Goal: Information Seeking & Learning: Learn about a topic

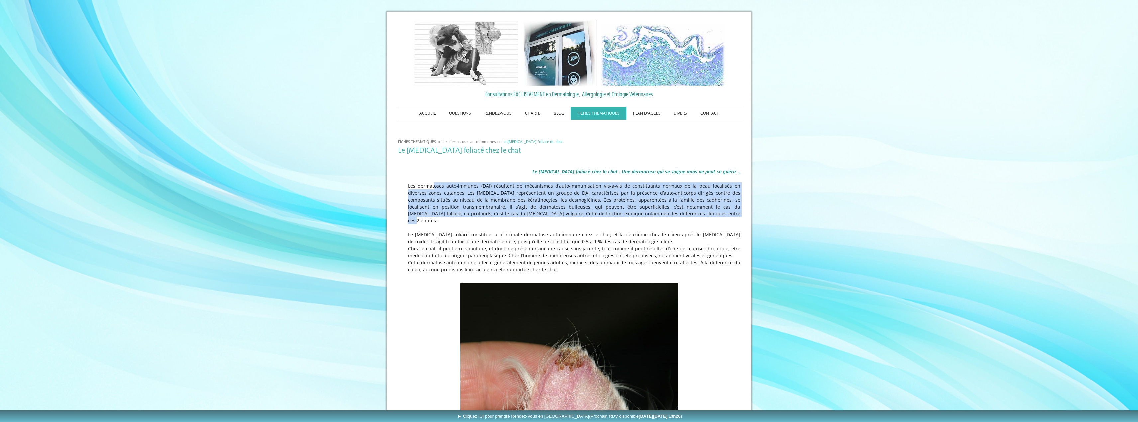
drag, startPoint x: 419, startPoint y: 184, endPoint x: 683, endPoint y: 213, distance: 265.5
click at [683, 213] on p "Les dermatoses auto-immunes (DAI) résultent de mécanismes d’auto-immunisation v…" at bounding box center [569, 203] width 342 height 42
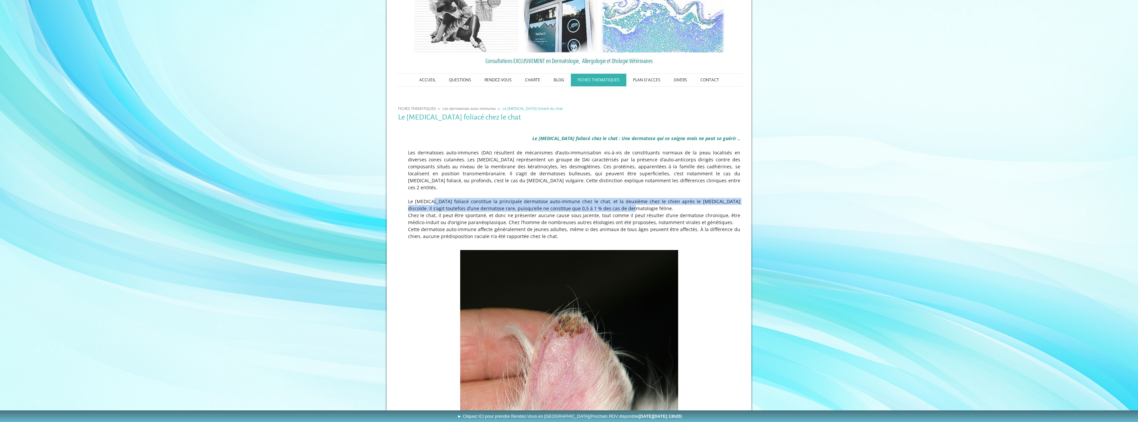
drag, startPoint x: 421, startPoint y: 195, endPoint x: 592, endPoint y: 203, distance: 171.0
click at [592, 203] on p "Le [MEDICAL_DATA] foliacé constitue la principale dermatose auto-immune chez le…" at bounding box center [569, 205] width 342 height 14
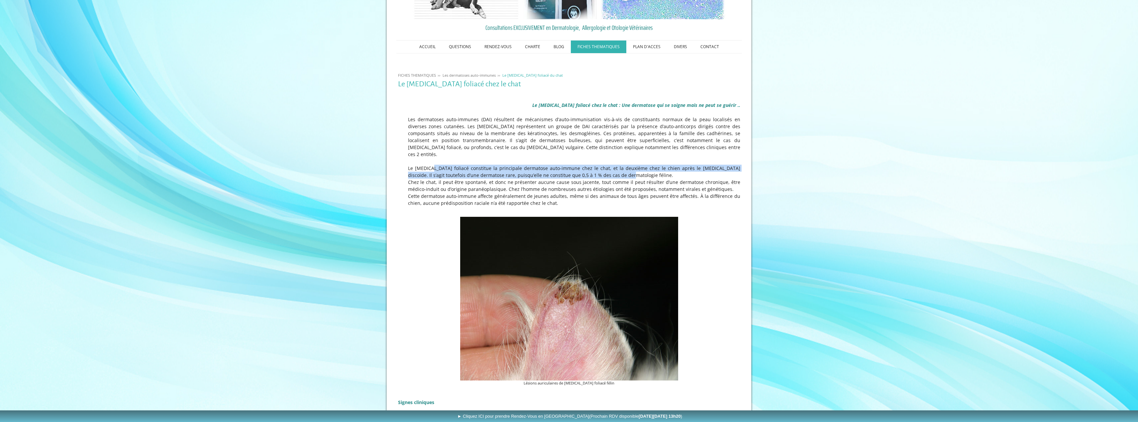
drag, startPoint x: 458, startPoint y: 178, endPoint x: 568, endPoint y: 195, distance: 111.7
click at [568, 195] on div "Le [MEDICAL_DATA] foliacé chez le chat : Une dermatose qui se soigne mais ne pe…" at bounding box center [569, 152] width 346 height 125
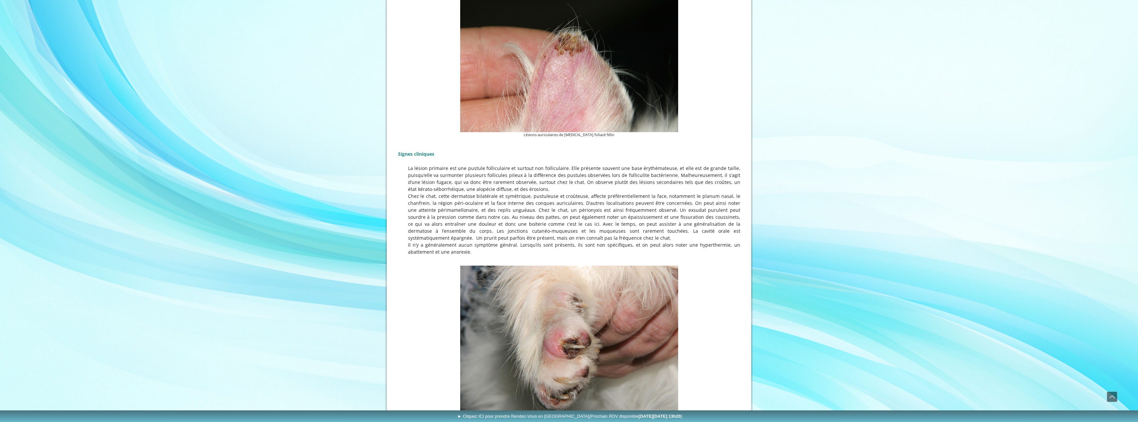
scroll to position [332, 0]
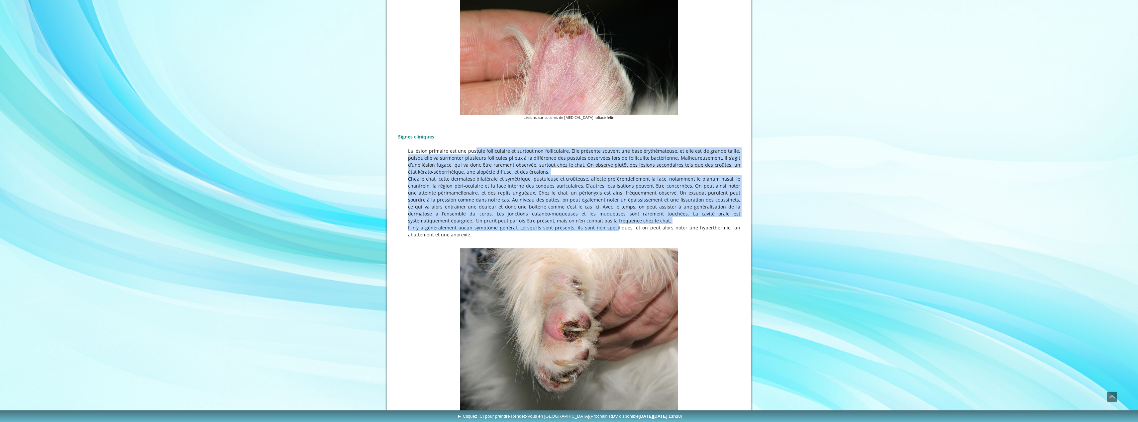
drag, startPoint x: 465, startPoint y: 144, endPoint x: 608, endPoint y: 221, distance: 162.2
click at [608, 221] on div "Signes cliniques La lésion primaire est une pustule folliculaire et surtout non…" at bounding box center [569, 184] width 346 height 125
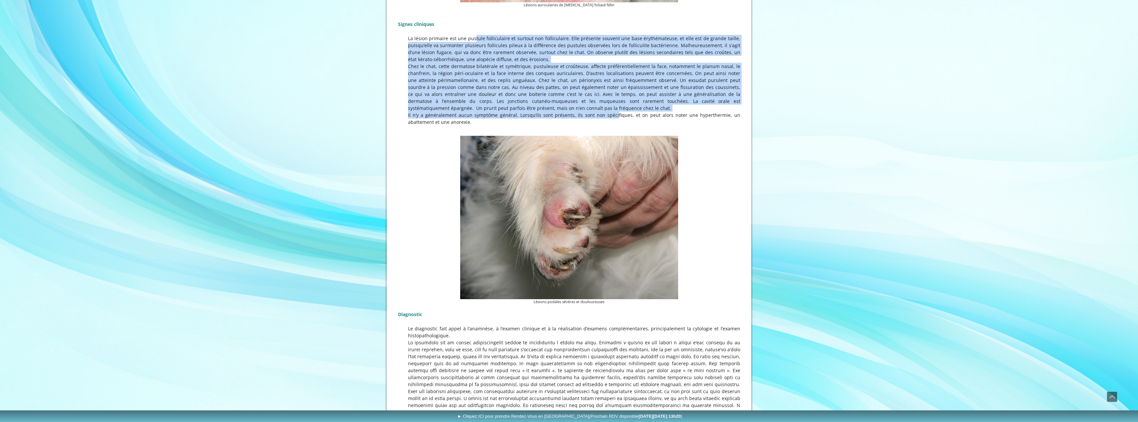
scroll to position [499, 0]
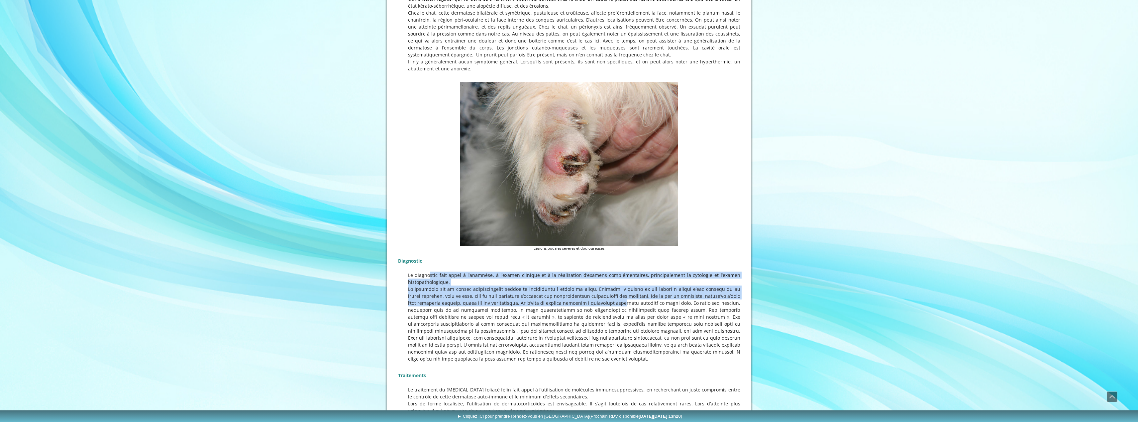
drag, startPoint x: 417, startPoint y: 267, endPoint x: 606, endPoint y: 294, distance: 190.1
click at [606, 294] on div "Diagnostic Le diagnostic fait appel à l’anamnèse, à l’examen clinique et à la r…" at bounding box center [569, 338] width 346 height 170
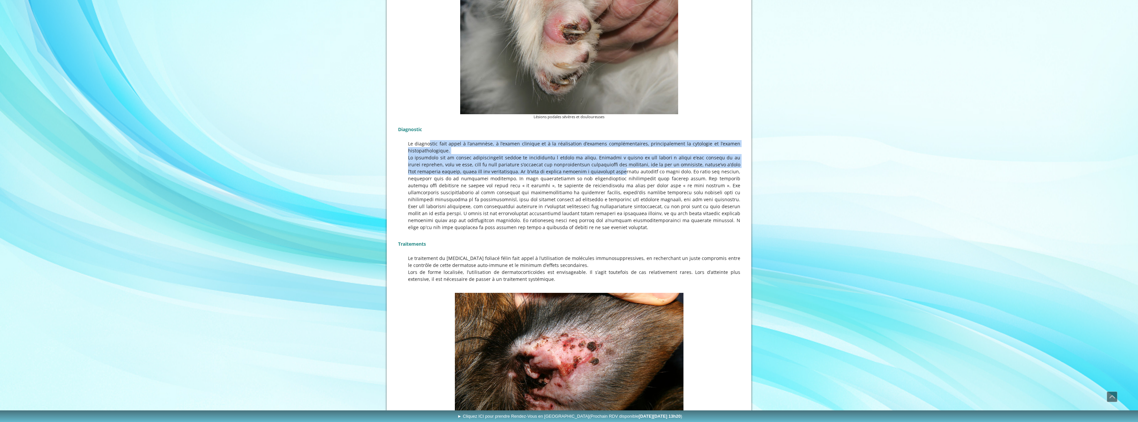
scroll to position [631, 0]
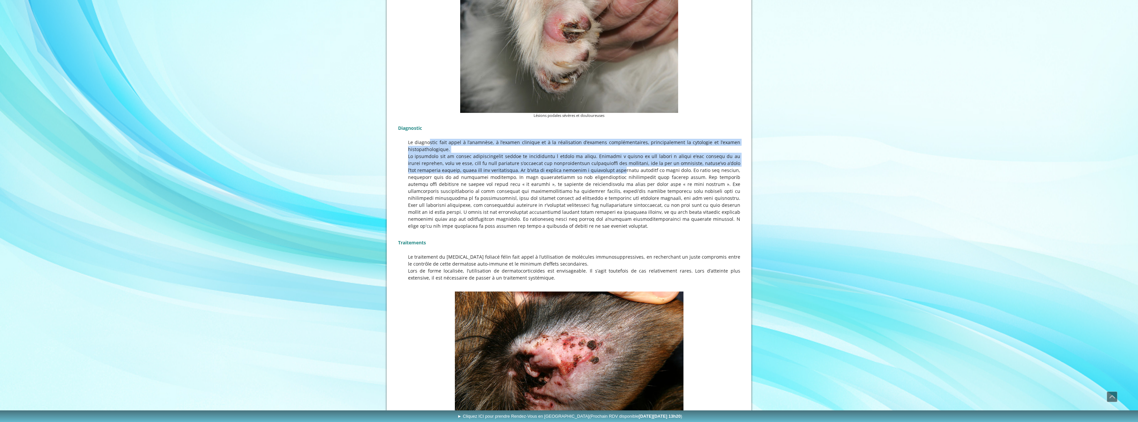
drag, startPoint x: 506, startPoint y: 248, endPoint x: 586, endPoint y: 269, distance: 82.2
click at [586, 269] on div "Diagnostic Le diagnostic fait appel à l’anamnèse, à l’examen clinique et à la r…" at bounding box center [569, 205] width 346 height 170
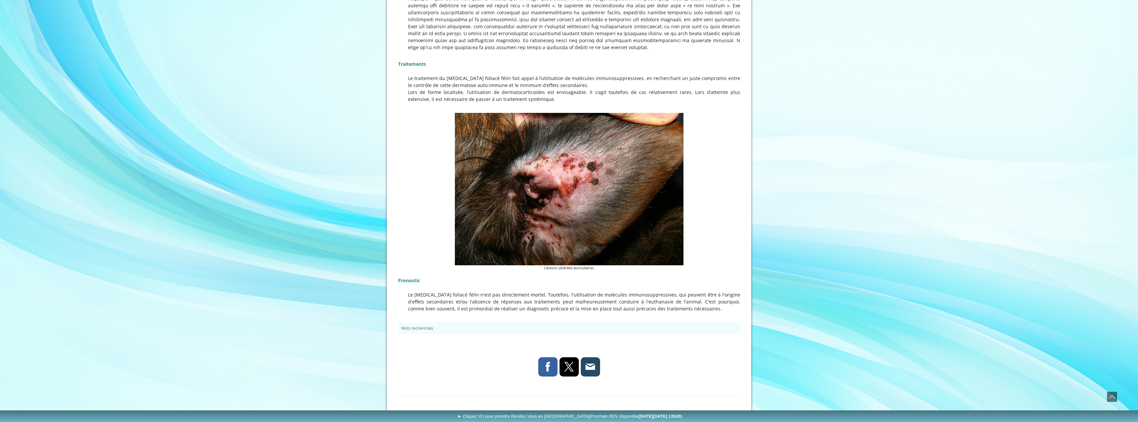
scroll to position [823, 0]
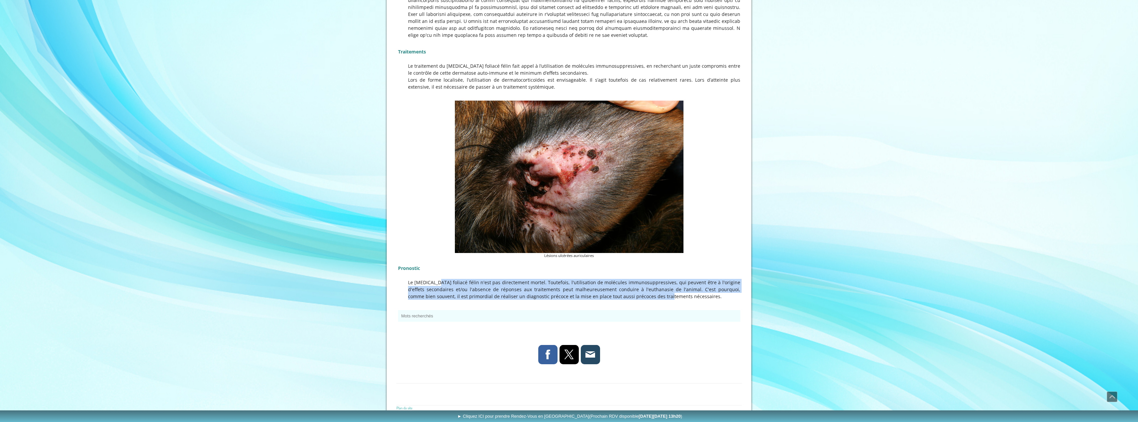
drag, startPoint x: 429, startPoint y: 277, endPoint x: 636, endPoint y: 288, distance: 207.4
click at [636, 288] on p "Le [MEDICAL_DATA] foliacé félin n'est pas directement mortel. Toutefois, l'util…" at bounding box center [569, 289] width 342 height 21
